Goal: Navigation & Orientation: Find specific page/section

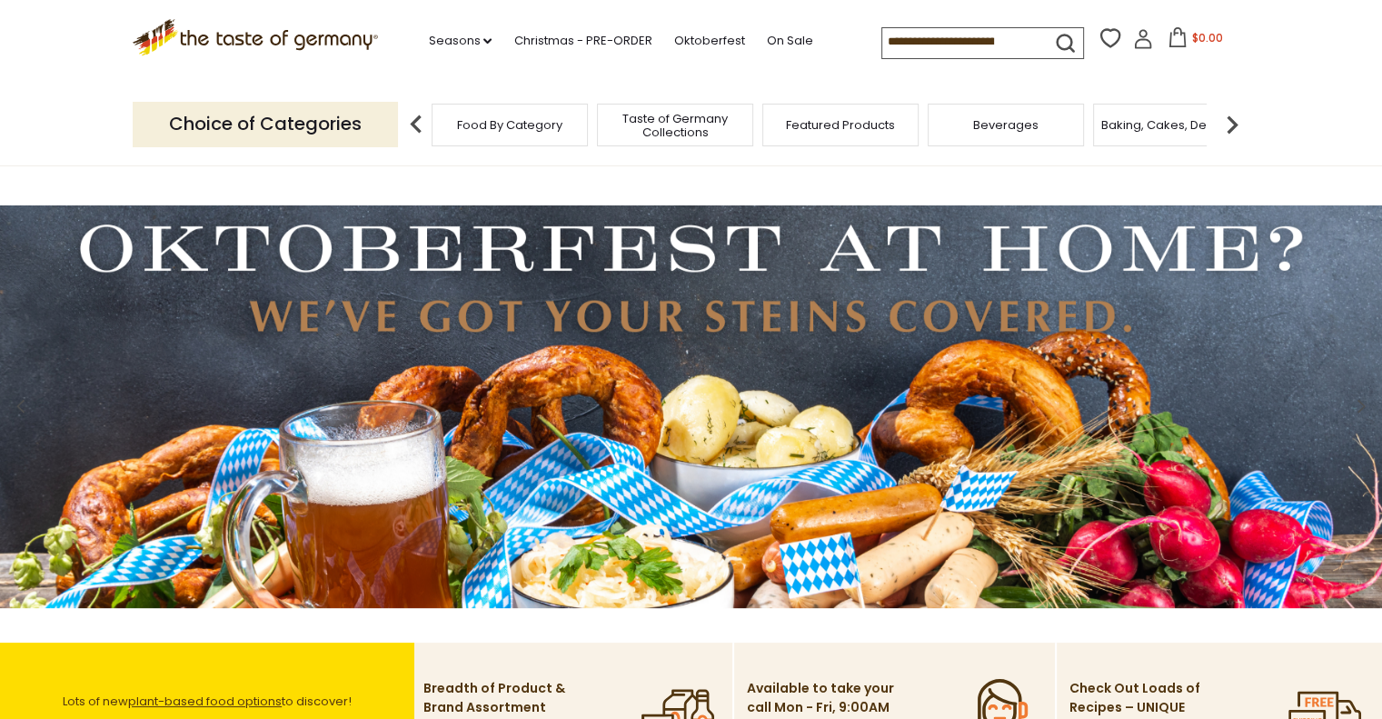
click at [1137, 40] on icon at bounding box center [1143, 43] width 16 height 10
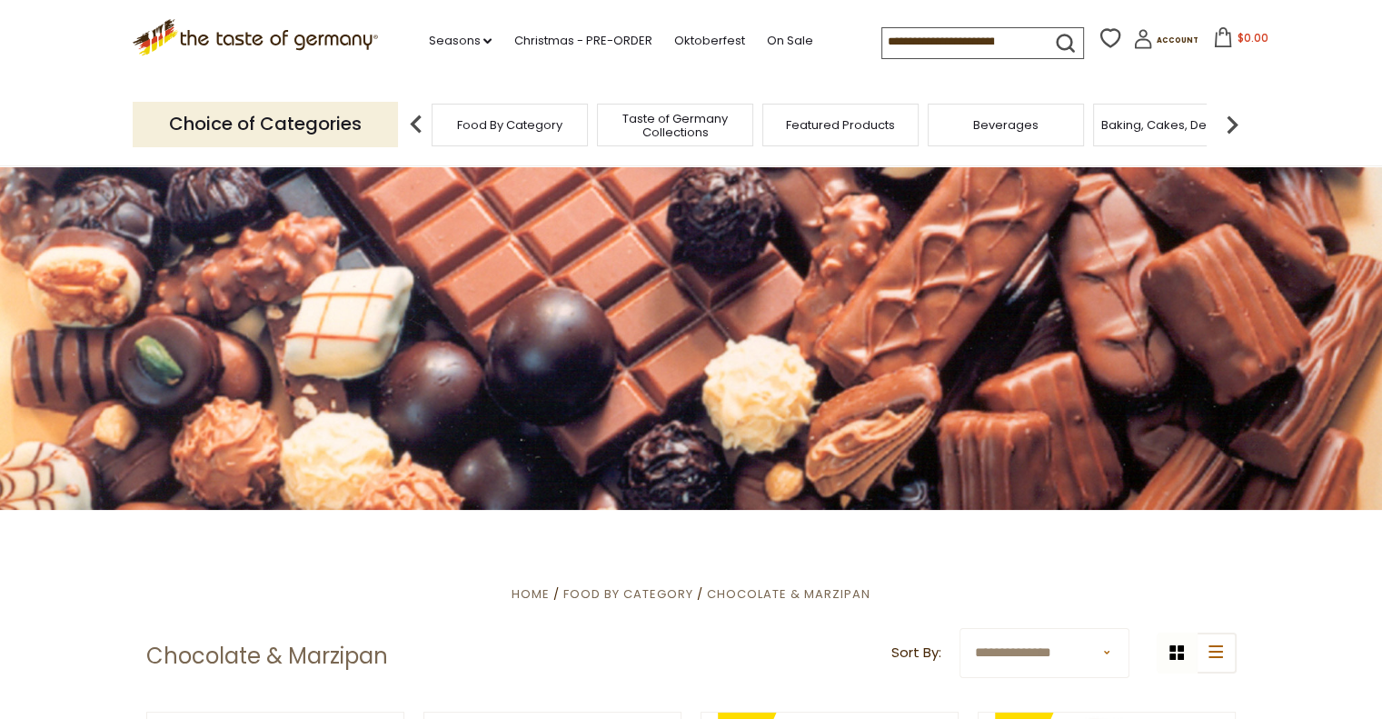
click at [676, 112] on span "Taste of Germany Collections" at bounding box center [674, 125] width 145 height 27
